Goal: Navigation & Orientation: Find specific page/section

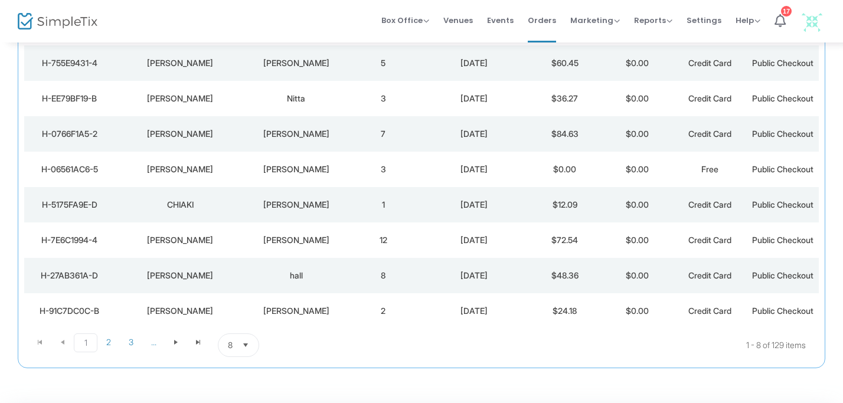
scroll to position [147, 0]
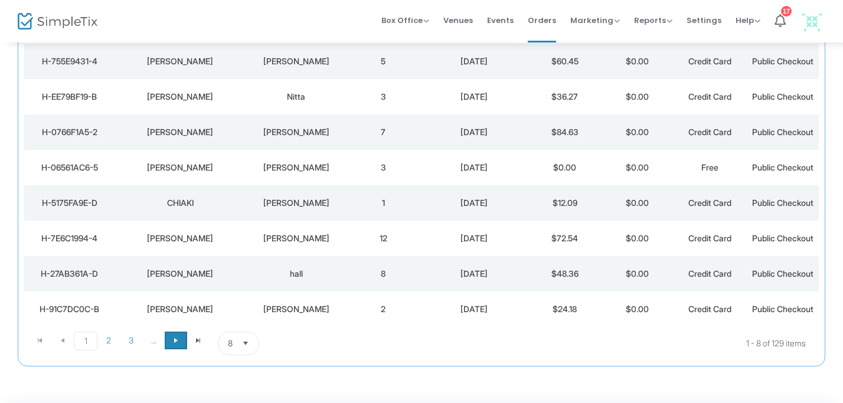
click at [175, 338] on span "Go to the next page" at bounding box center [175, 340] width 9 height 9
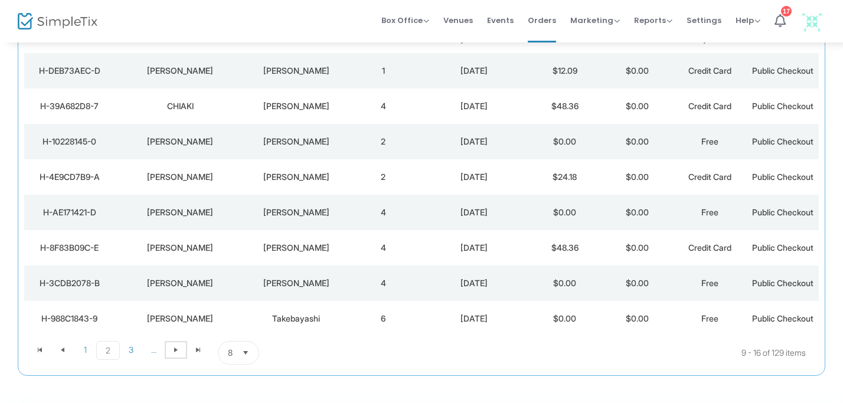
scroll to position [137, 0]
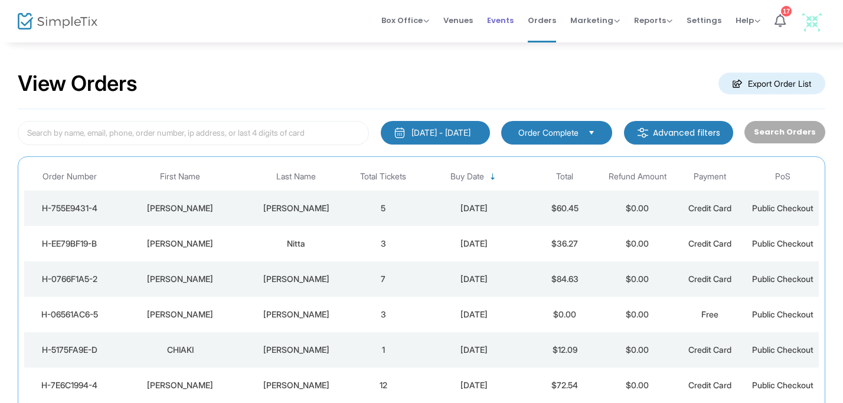
click at [504, 20] on span "Events" at bounding box center [500, 20] width 27 height 30
